Goal: Task Accomplishment & Management: Manage account settings

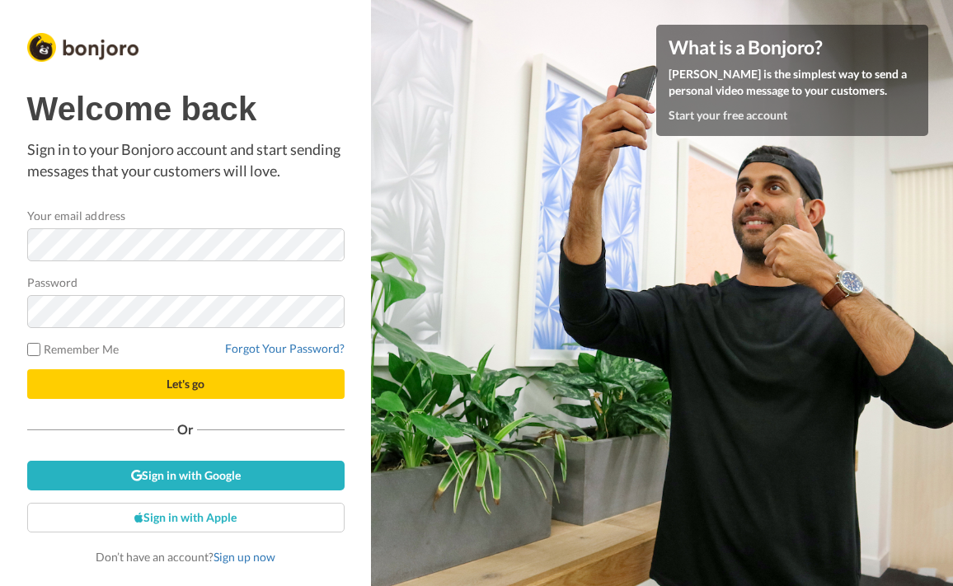
click at [265, 220] on div "Your email address" at bounding box center [185, 234] width 317 height 54
click at [27, 369] on button "Let's go" at bounding box center [185, 384] width 317 height 30
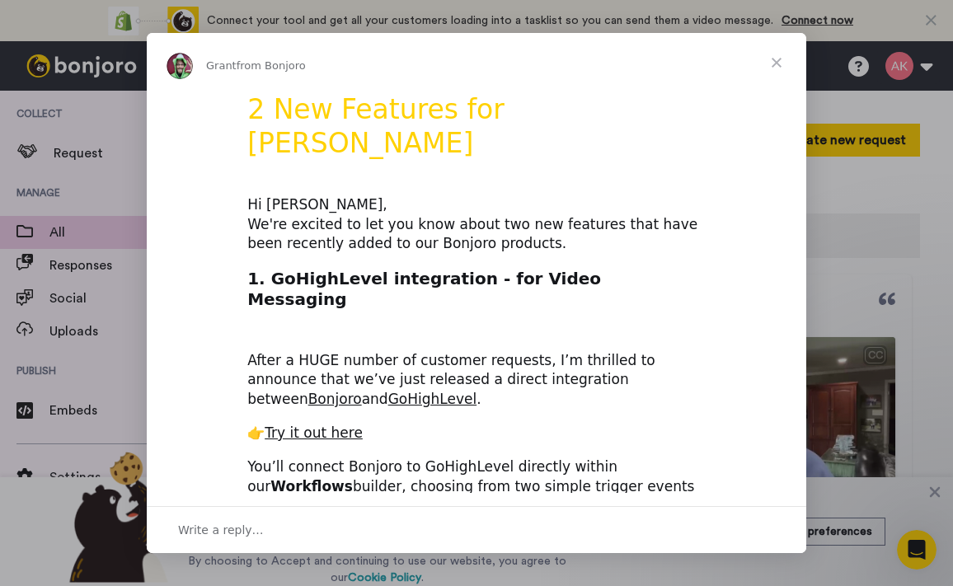
click at [775, 54] on span "Close" at bounding box center [776, 62] width 59 height 59
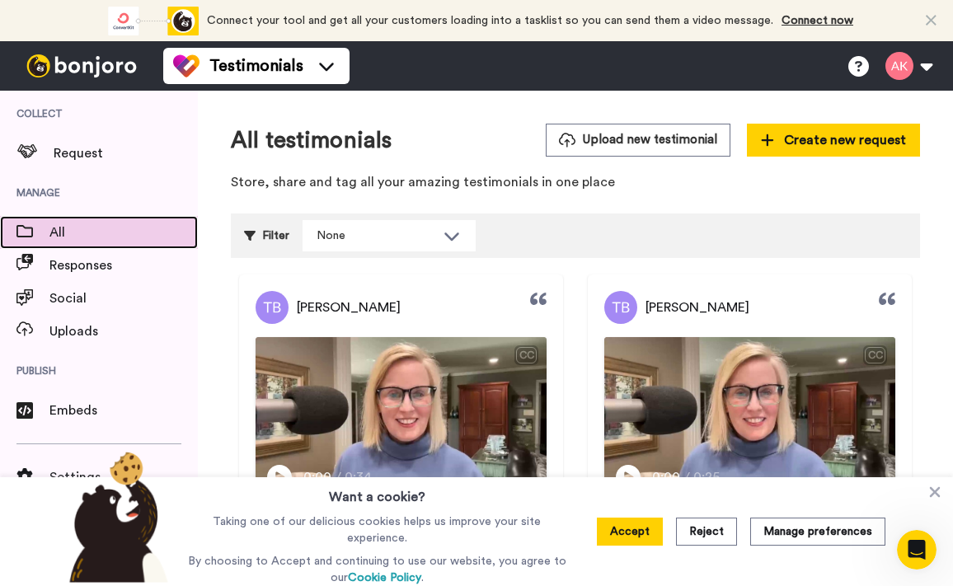
click at [64, 230] on span "All" at bounding box center [123, 233] width 148 height 20
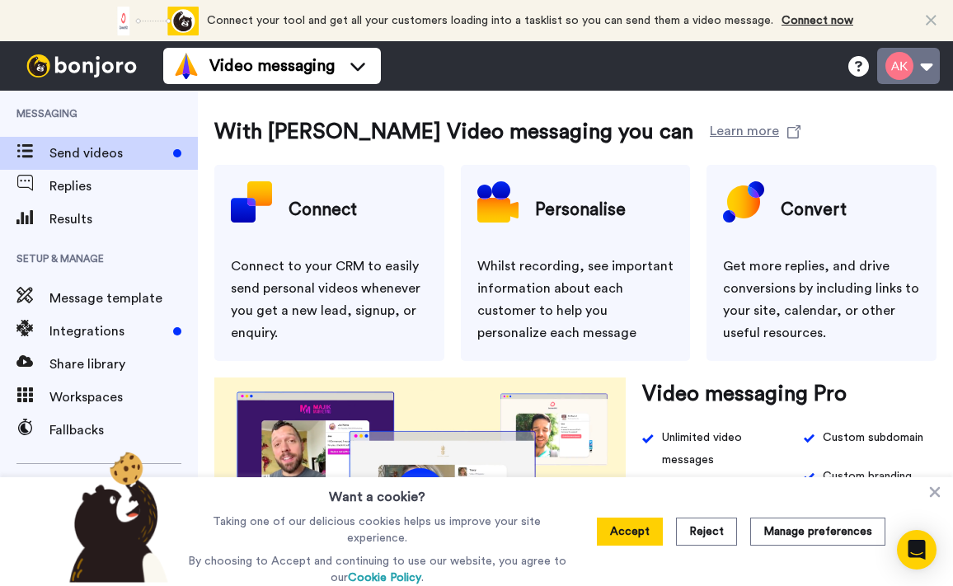
click at [912, 68] on button at bounding box center [908, 66] width 63 height 36
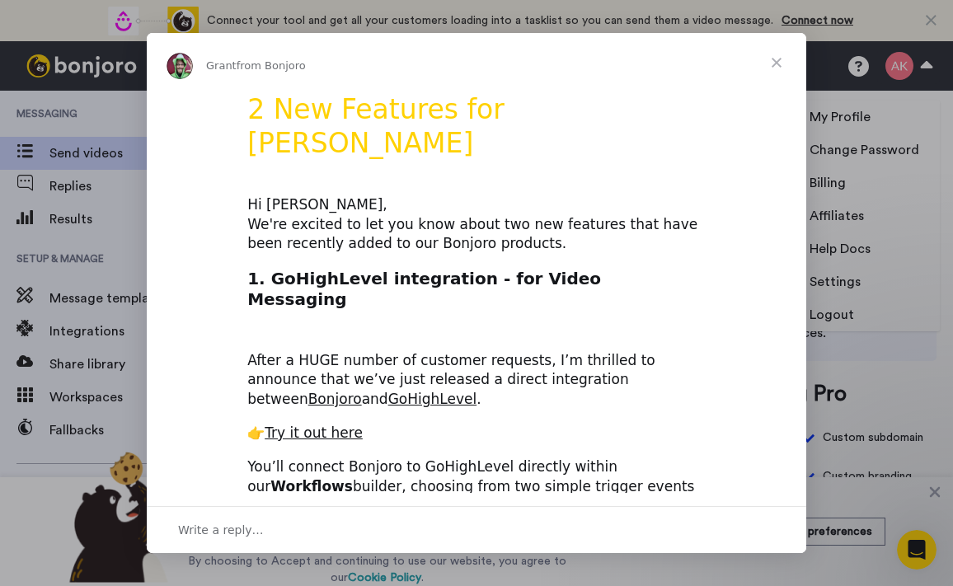
click at [780, 62] on span "Close" at bounding box center [776, 62] width 59 height 59
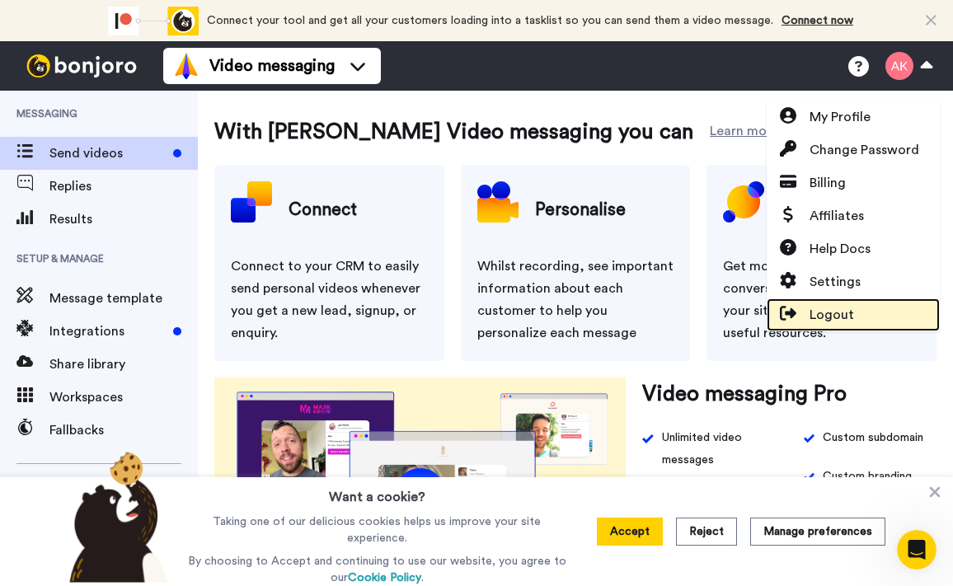
click at [849, 308] on span "Logout" at bounding box center [831, 315] width 45 height 20
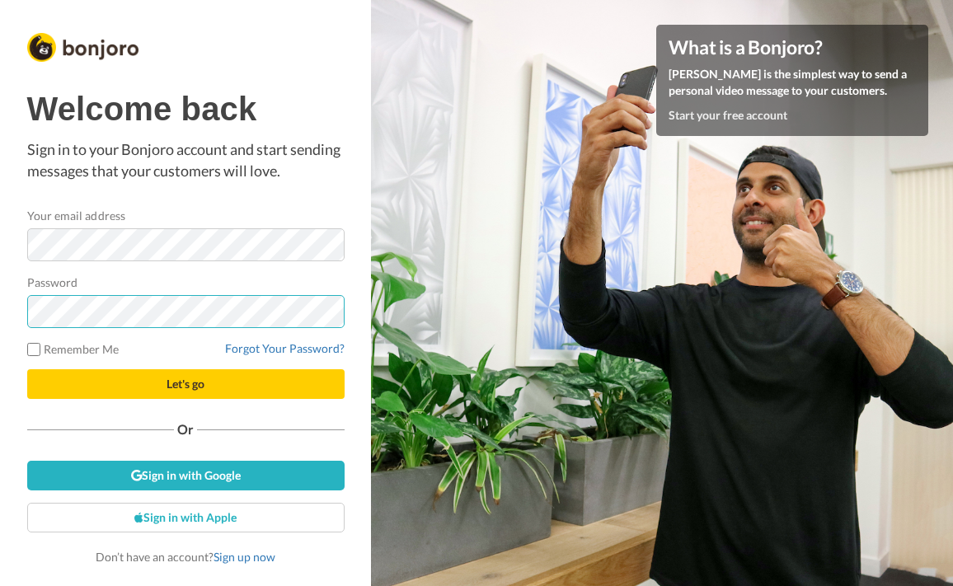
click at [27, 369] on button "Let's go" at bounding box center [185, 384] width 317 height 30
